Goal: Information Seeking & Learning: Check status

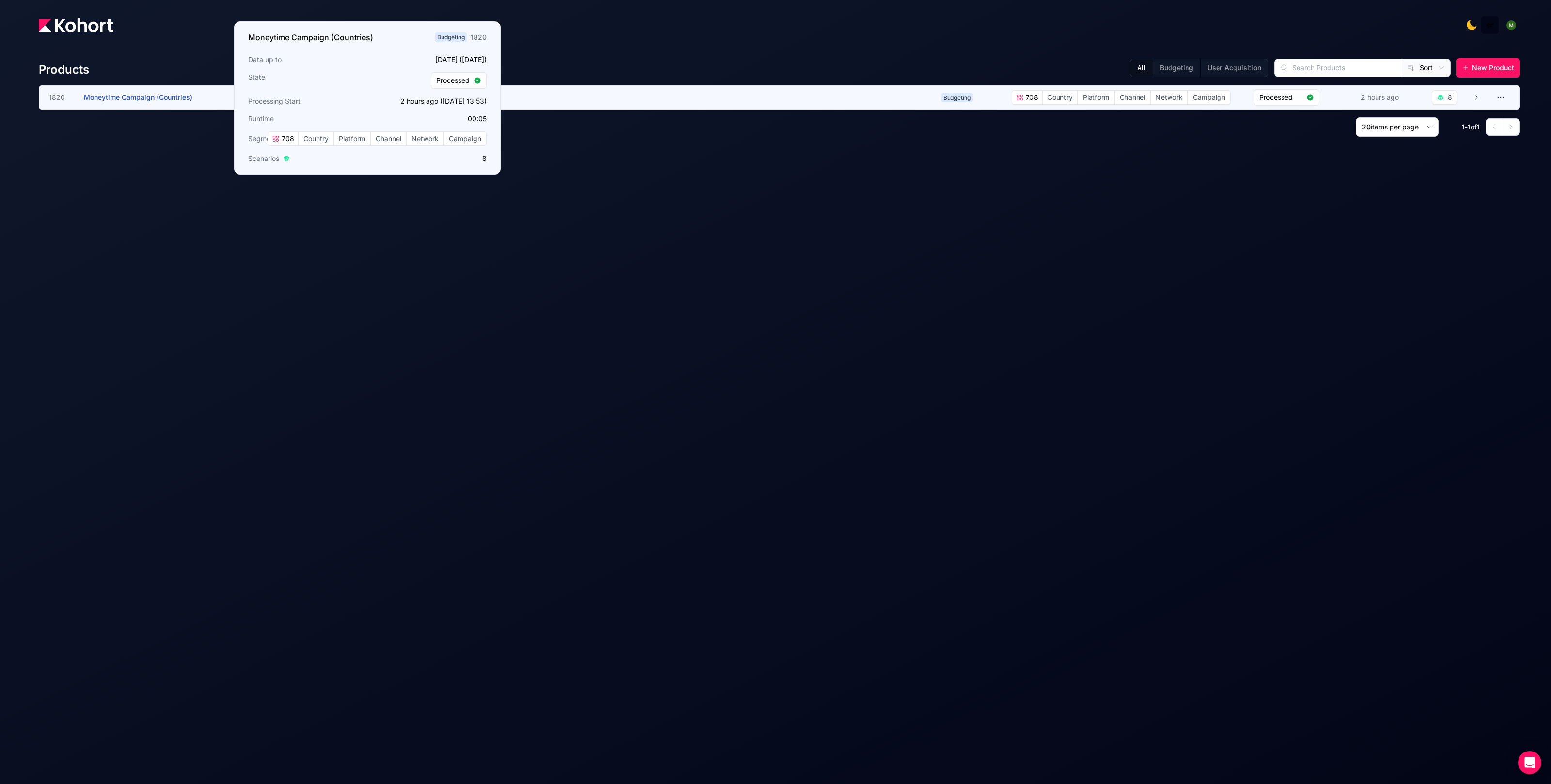
click at [113, 101] on h3 "Moneytime Campaign (Countries)" at bounding box center [157, 98] width 146 height 24
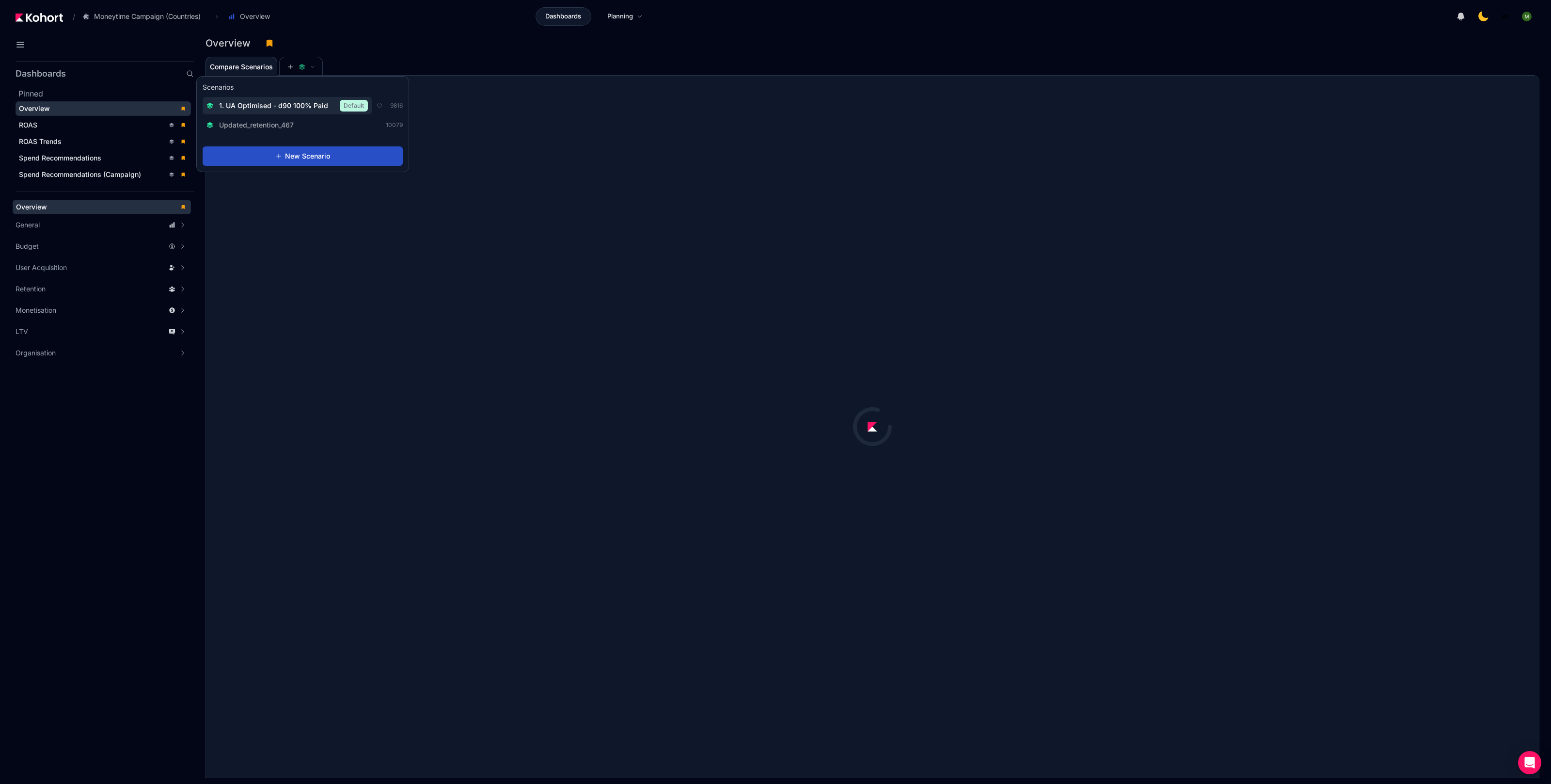
click at [292, 100] on div "1. UA Optimised - d90 100% Paid Default" at bounding box center [288, 105] width 162 height 12
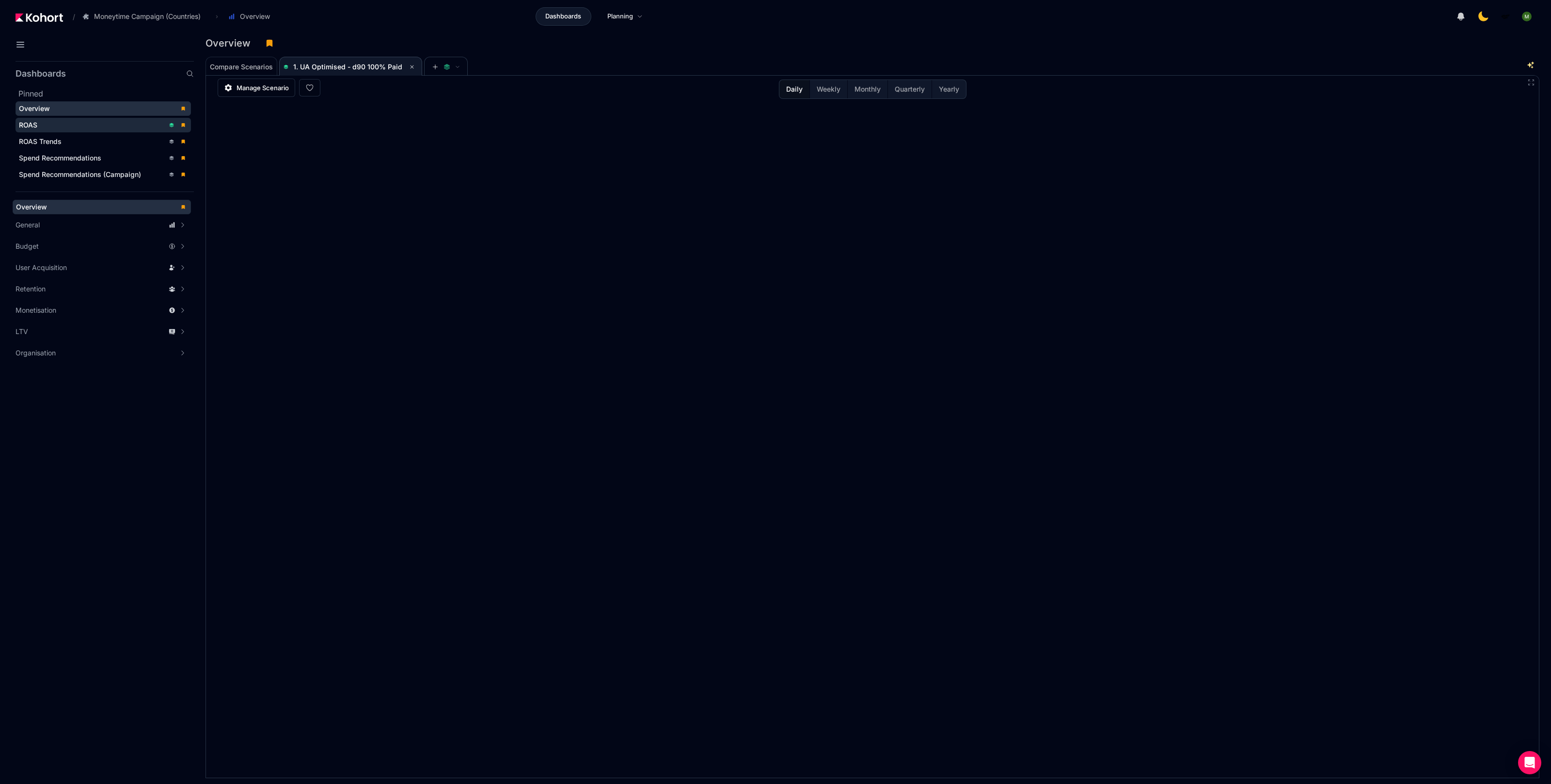
click at [88, 121] on div "ROAS" at bounding box center [92, 125] width 146 height 10
click at [151, 398] on aside "Dashboards Pinned Overview ROAS ROAS Trends Spend Recommendations Spend Recomme…" at bounding box center [97, 421] width 194 height 727
